Goal: Task Accomplishment & Management: Complete application form

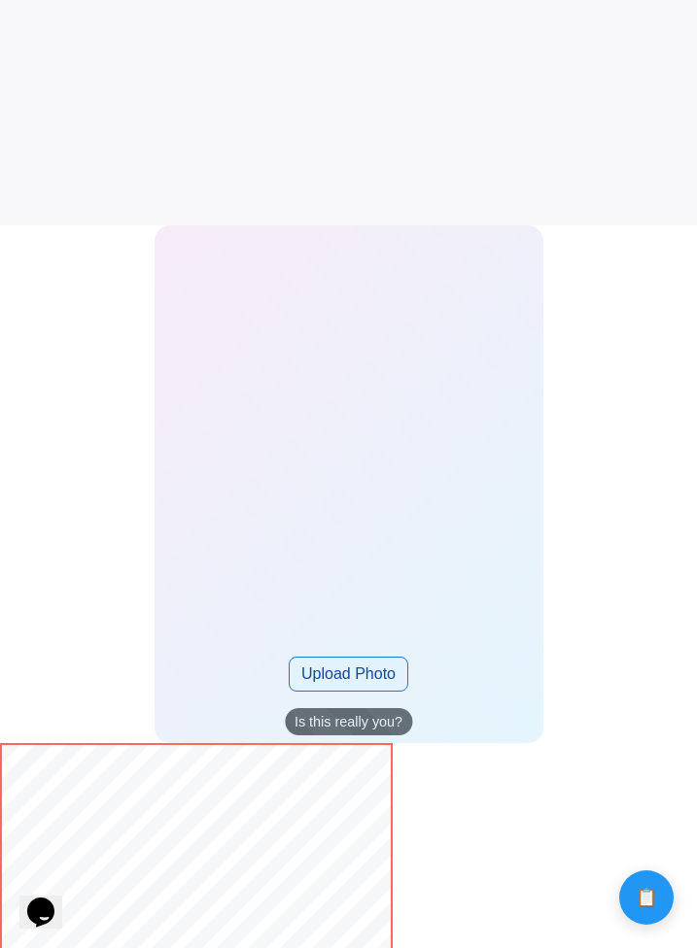
scroll to position [772, 0]
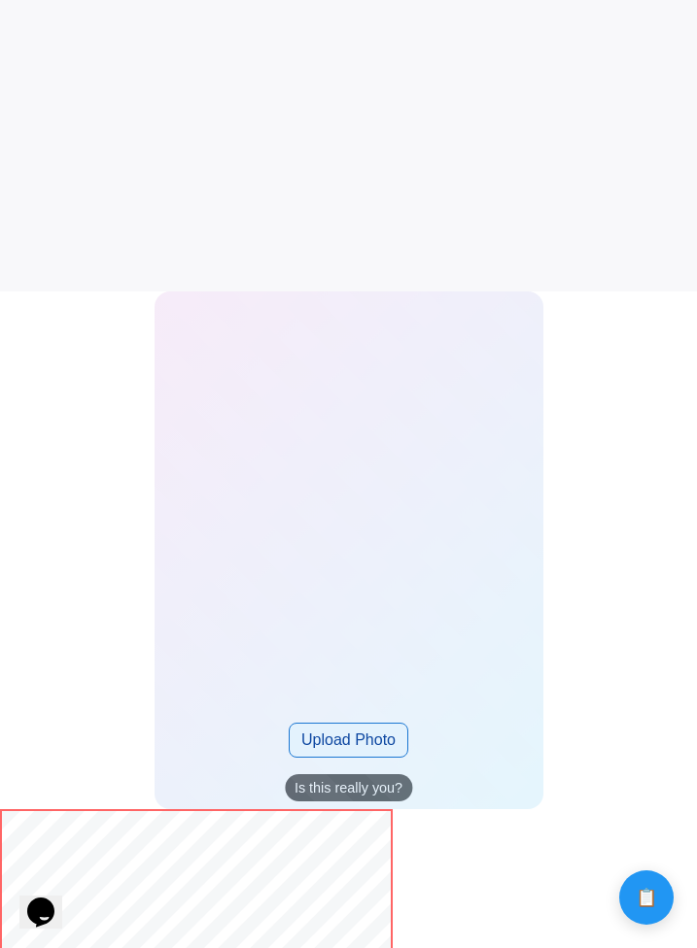
scroll to position [687, 0]
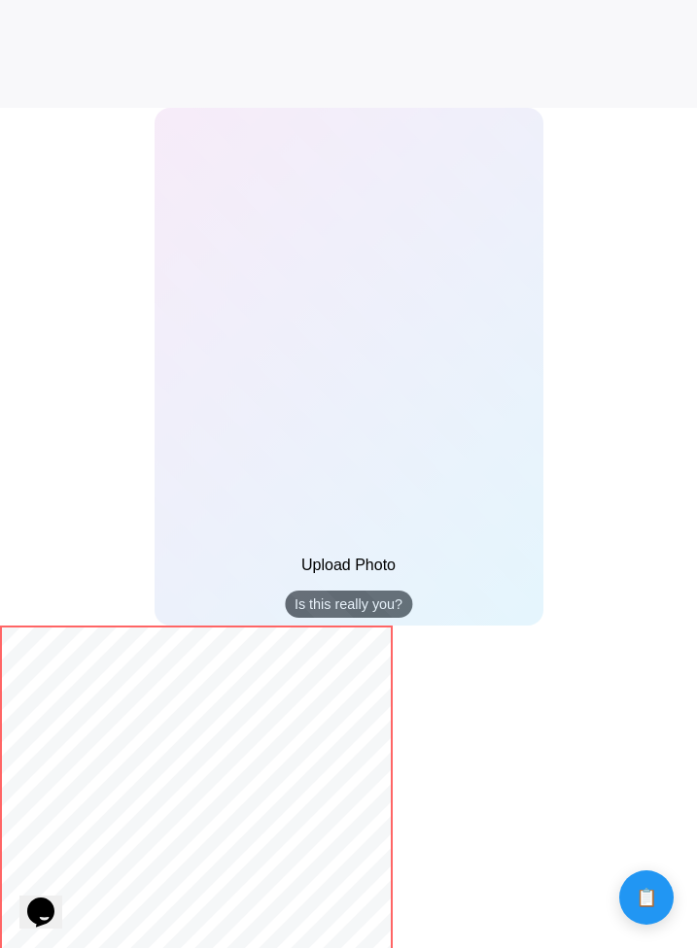
scroll to position [306, 0]
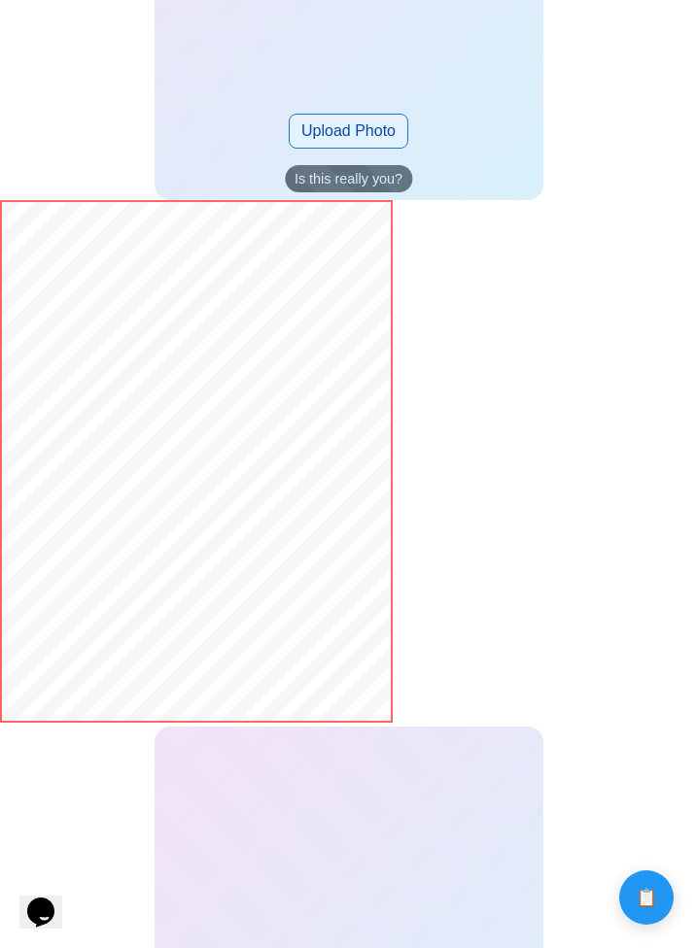
scroll to position [1465, 0]
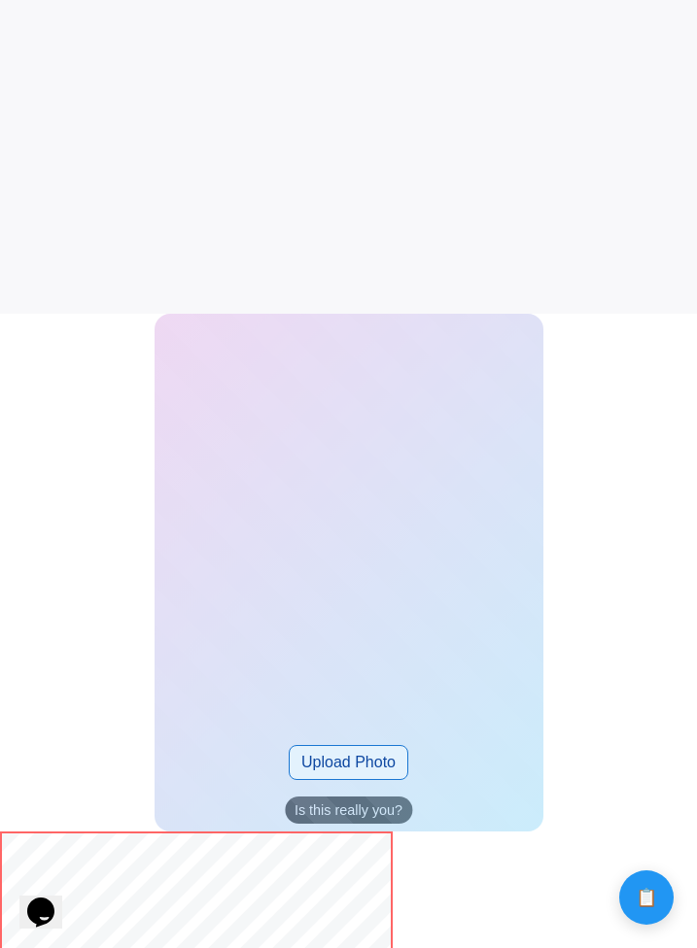
scroll to position [693, 0]
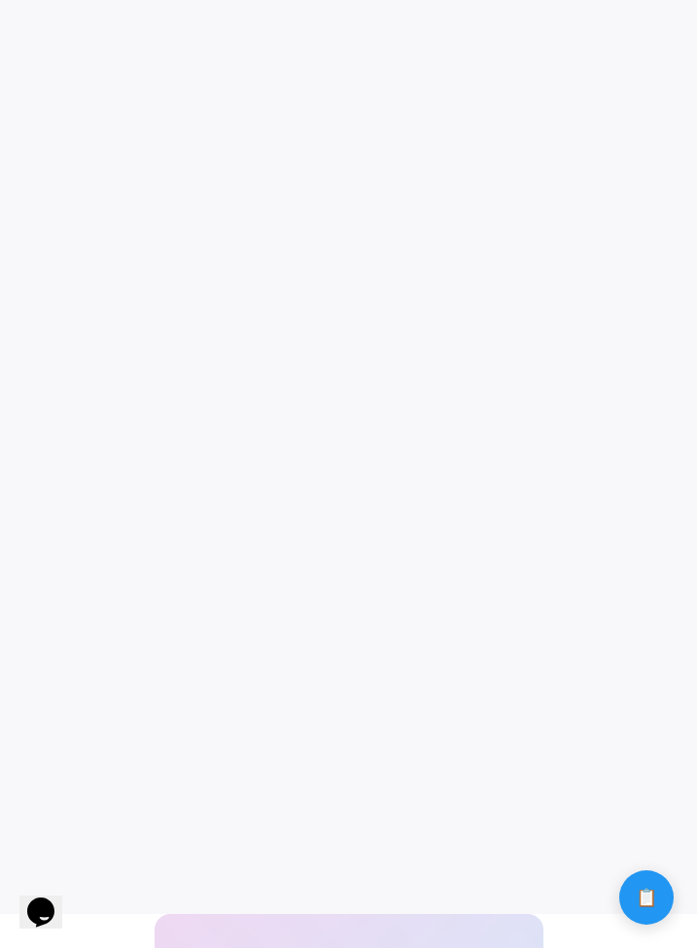
scroll to position [51, 0]
click input "Upload Photo" at bounding box center [0, 0] width 0 height 0
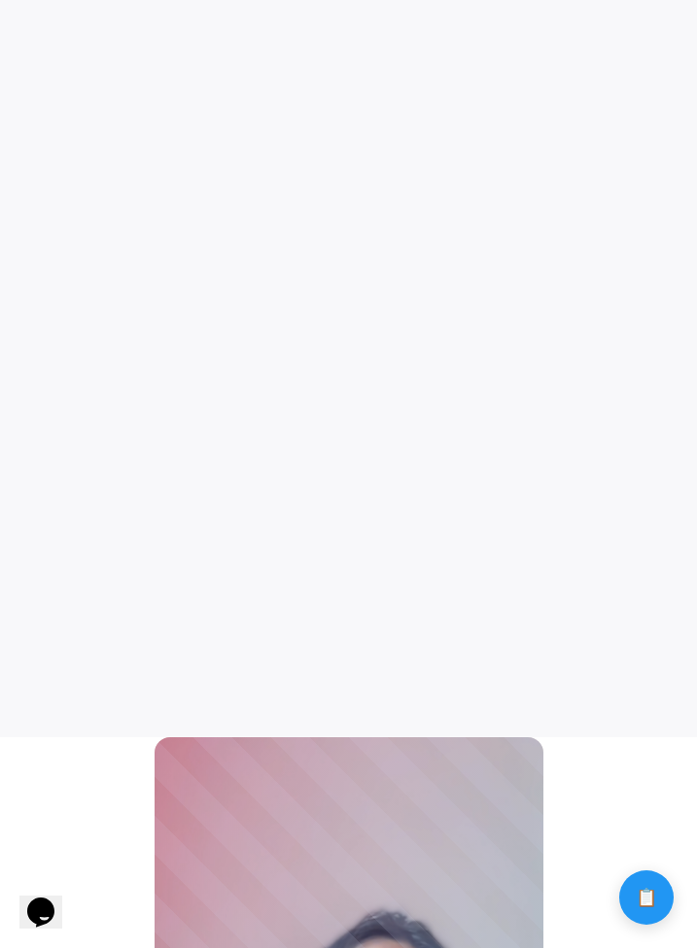
scroll to position [258, 0]
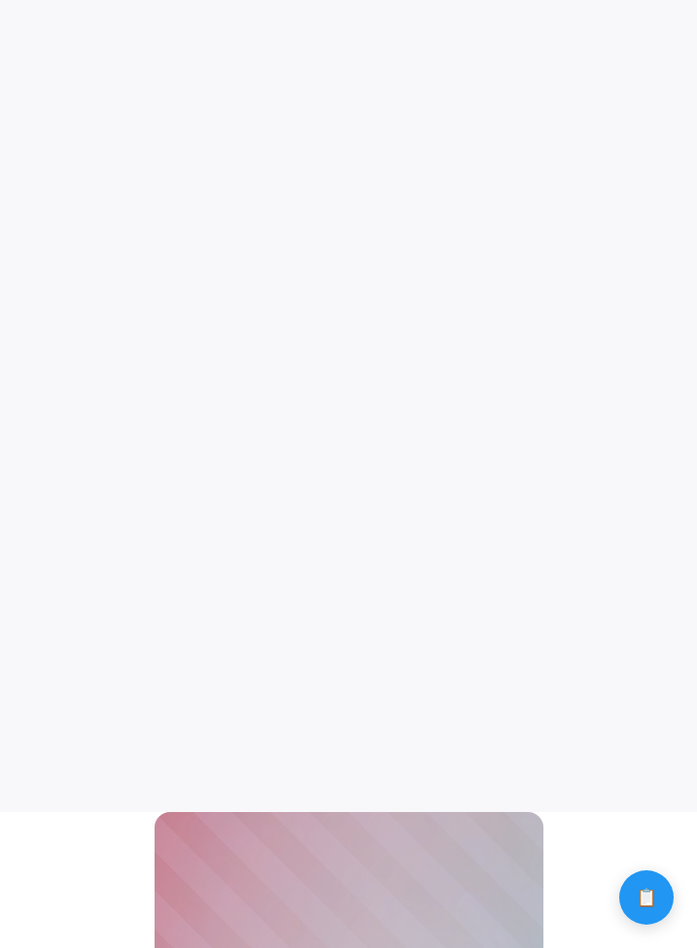
scroll to position [155, 0]
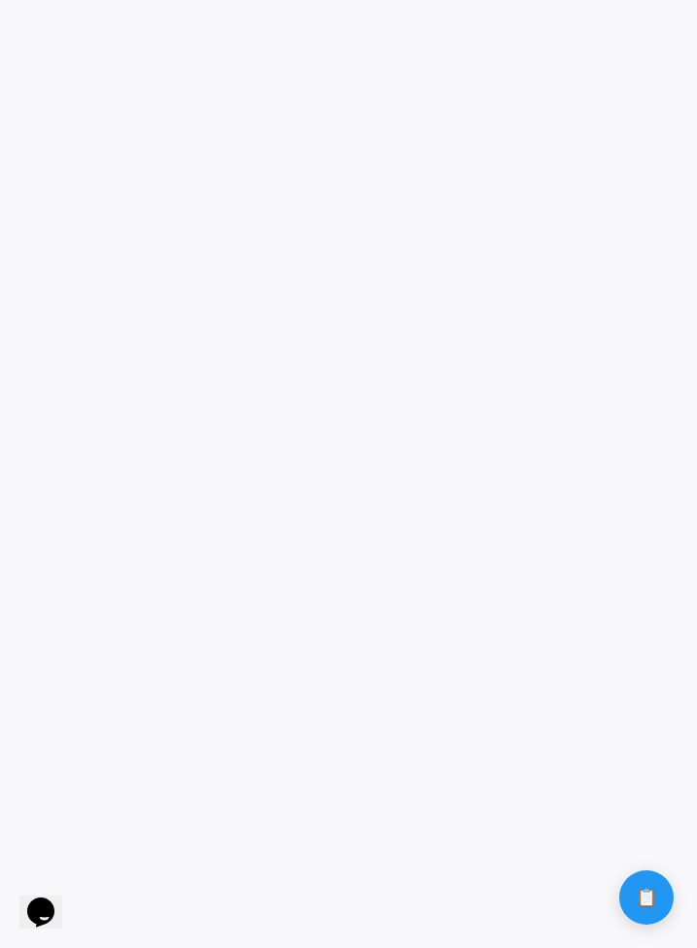
click input "Upload Photo" at bounding box center [0, 0] width 0 height 0
